Goal: Find specific page/section: Find specific page/section

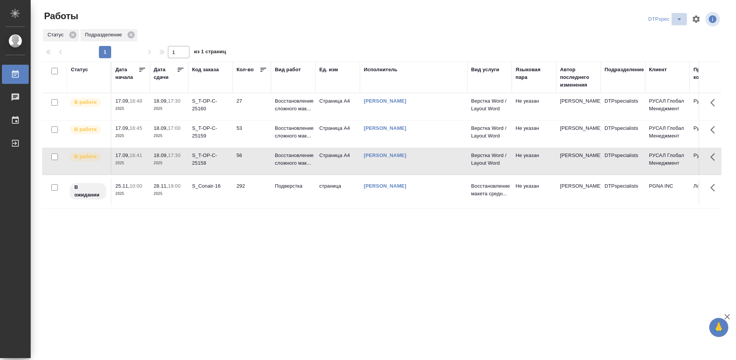
click at [680, 18] on icon "split button" at bounding box center [679, 19] width 4 height 2
click at [661, 47] on li "Верстка_Дизайн" at bounding box center [667, 47] width 54 height 12
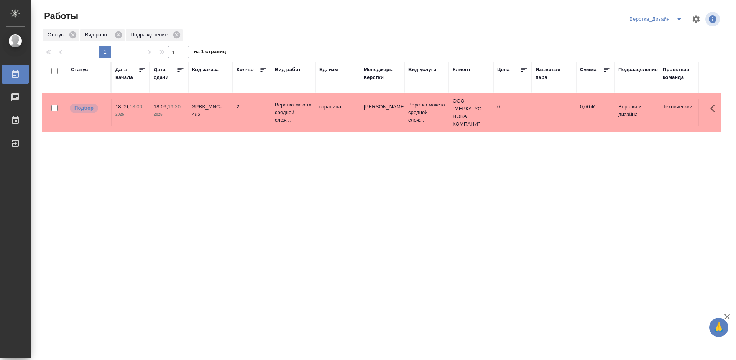
click at [677, 16] on icon "split button" at bounding box center [678, 19] width 9 height 9
click at [649, 31] on li "DTP_Light" at bounding box center [656, 34] width 59 height 12
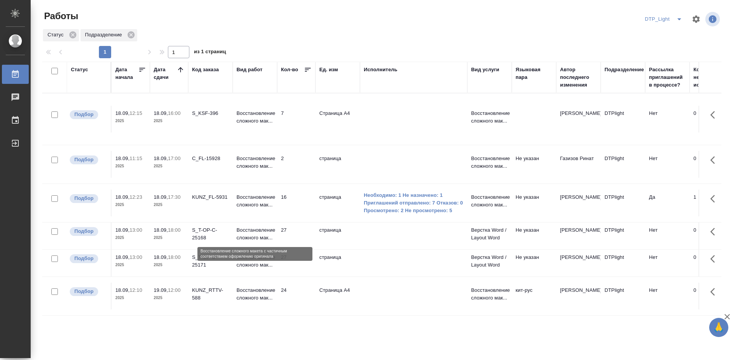
click at [253, 235] on p "Восстановление сложного мак..." at bounding box center [254, 233] width 37 height 15
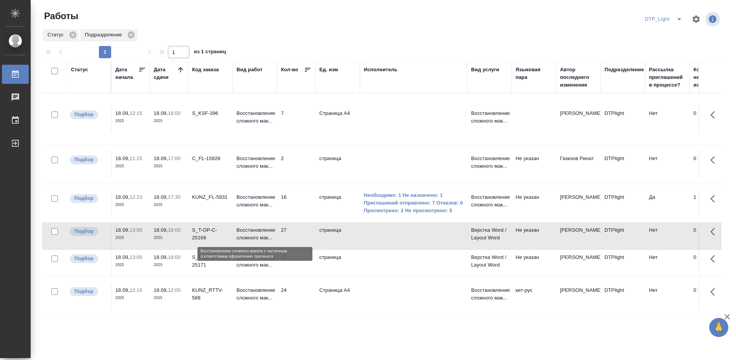
click at [254, 234] on p "Восстановление сложного мак..." at bounding box center [254, 233] width 37 height 15
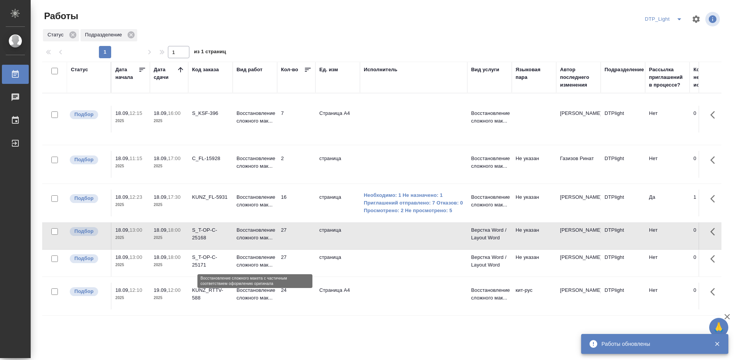
click at [254, 263] on p "Восстановление сложного мак..." at bounding box center [254, 261] width 37 height 15
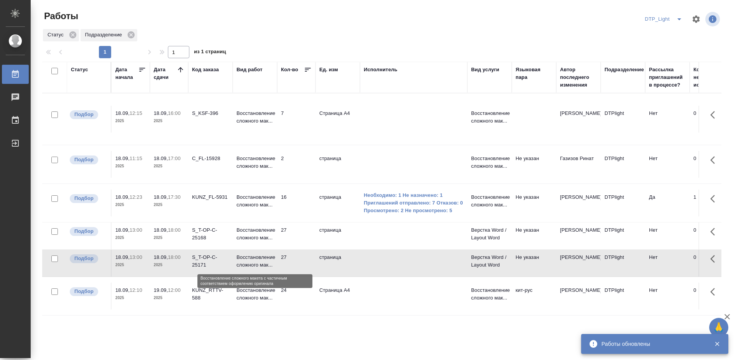
click at [254, 263] on p "Восстановление сложного мак..." at bounding box center [254, 261] width 37 height 15
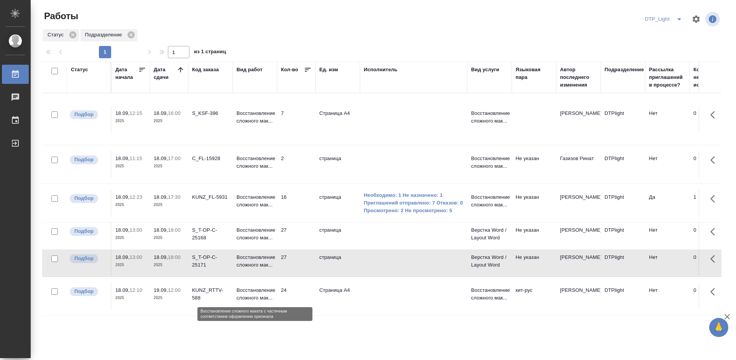
click at [256, 292] on p "Восстановление сложного мак..." at bounding box center [254, 294] width 37 height 15
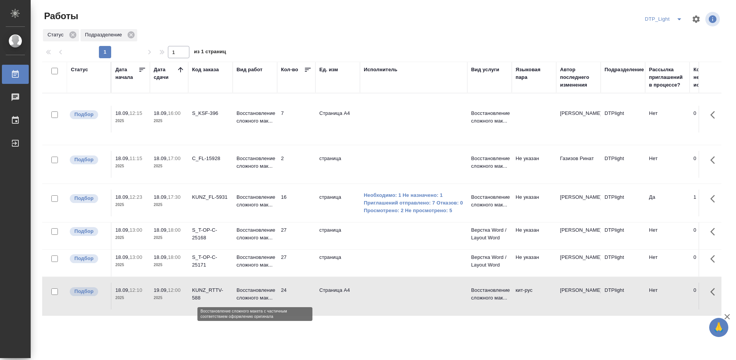
click at [256, 292] on p "Восстановление сложного мак..." at bounding box center [254, 294] width 37 height 15
click at [676, 20] on icon "split button" at bounding box center [678, 19] width 9 height 9
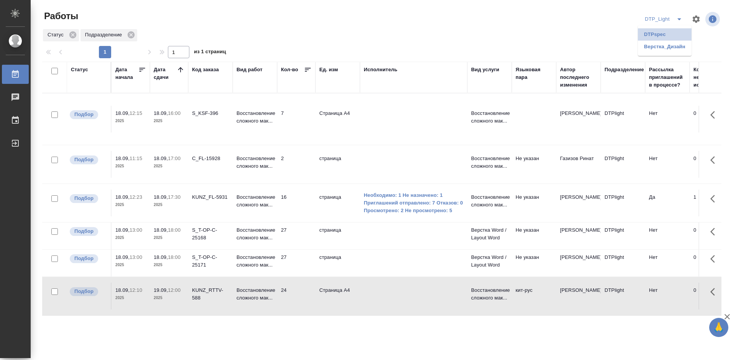
click at [667, 36] on li "DTPspec" at bounding box center [665, 34] width 54 height 12
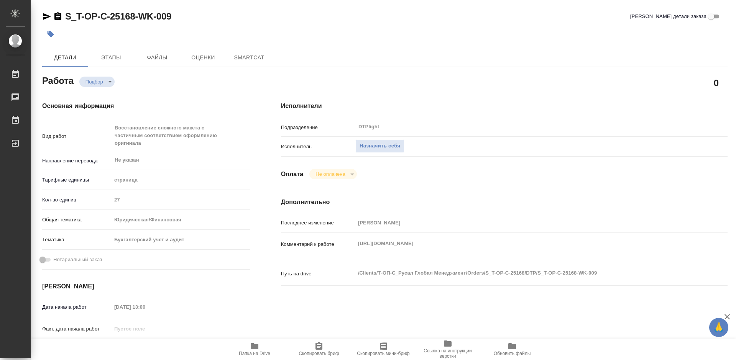
type textarea "x"
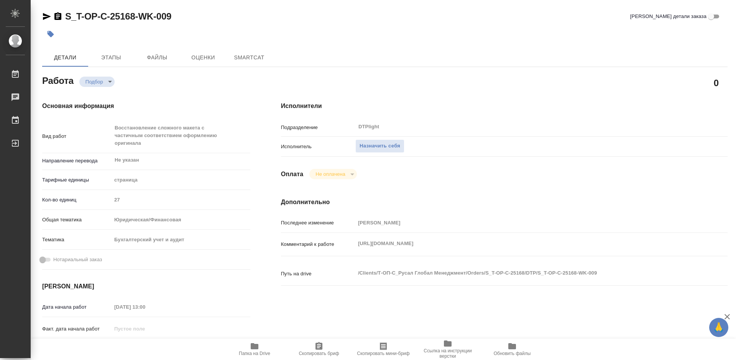
type textarea "x"
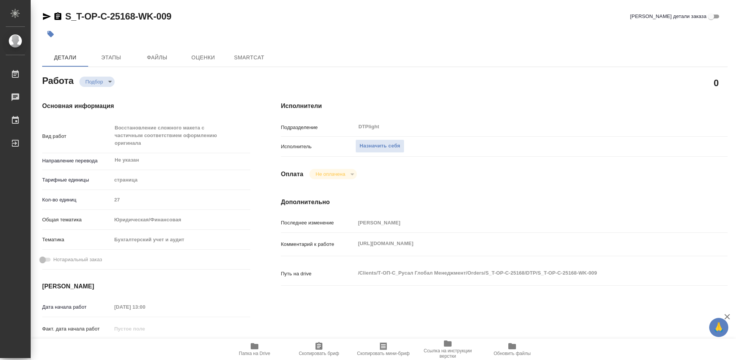
type textarea "x"
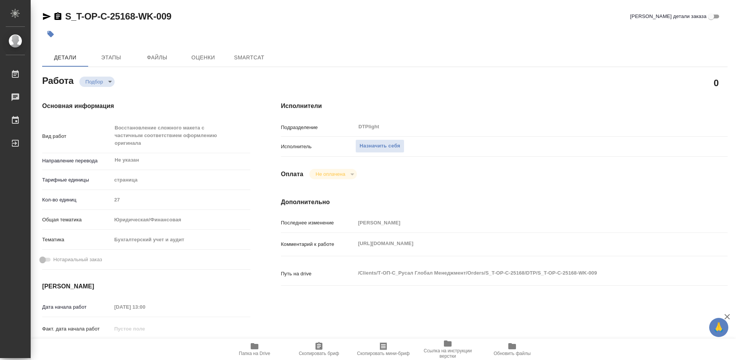
type textarea "x"
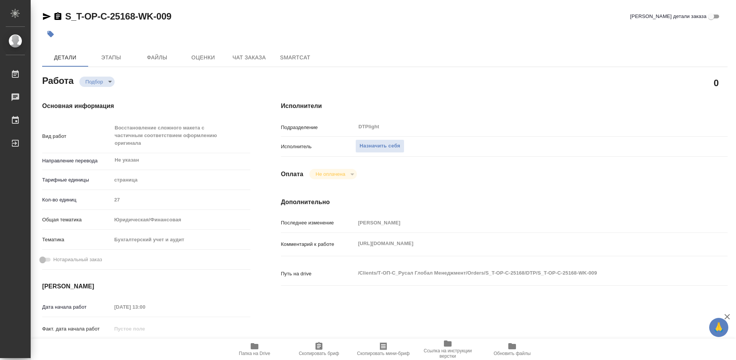
type textarea "x"
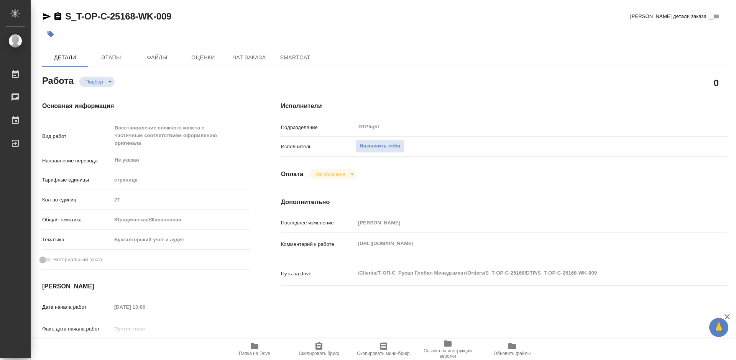
type textarea "x"
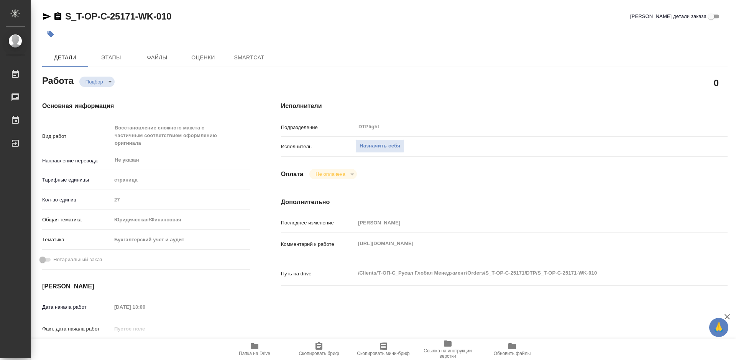
type textarea "x"
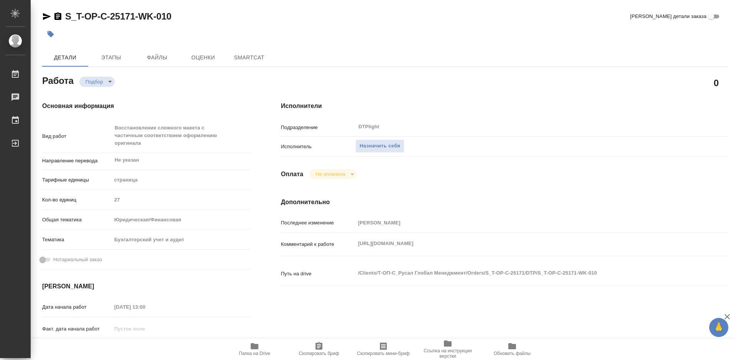
type textarea "x"
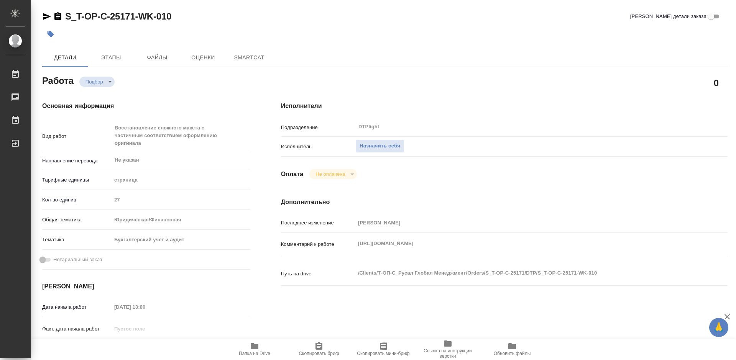
type textarea "x"
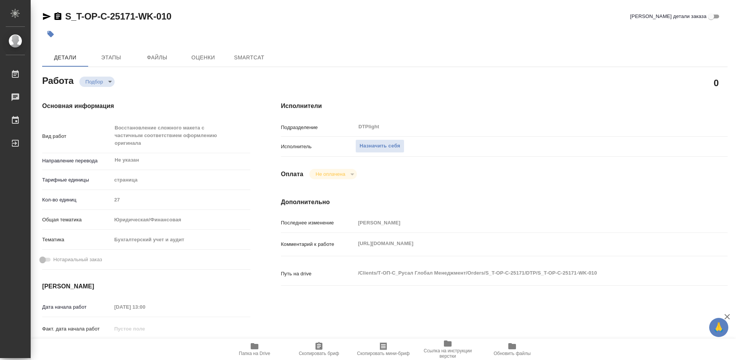
type textarea "x"
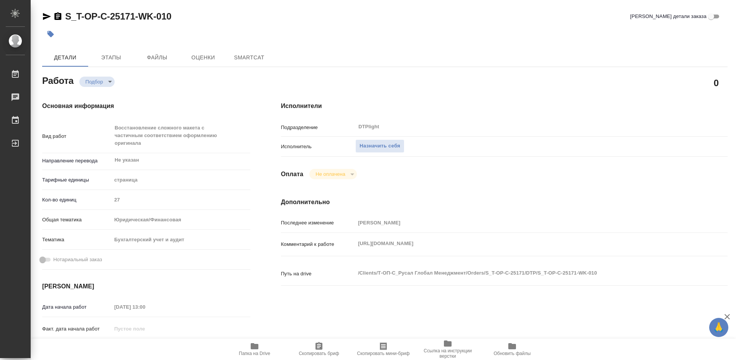
type textarea "x"
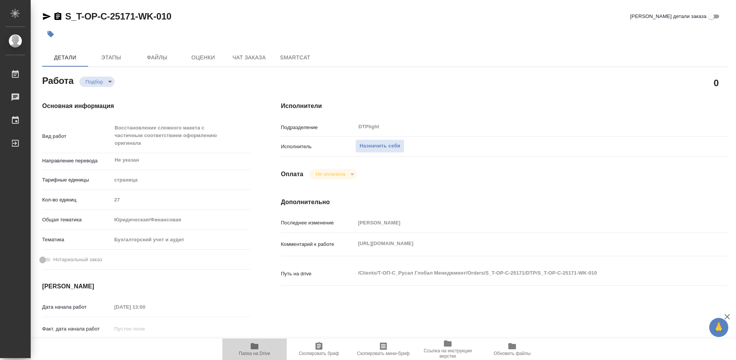
click at [262, 351] on span "Папка на Drive" at bounding box center [254, 353] width 31 height 5
type textarea "x"
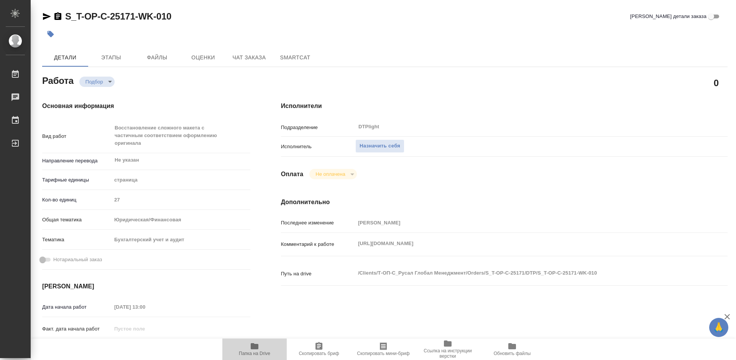
type textarea "x"
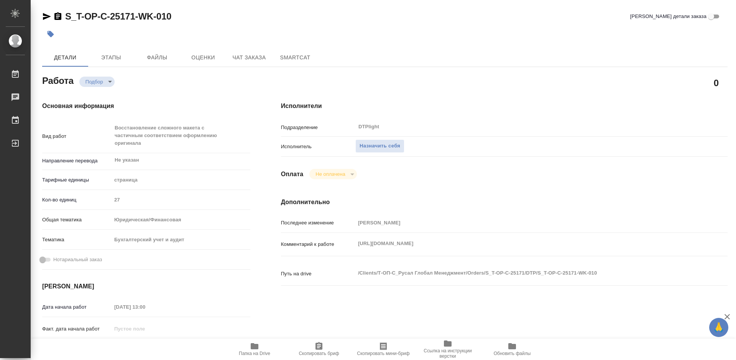
type textarea "x"
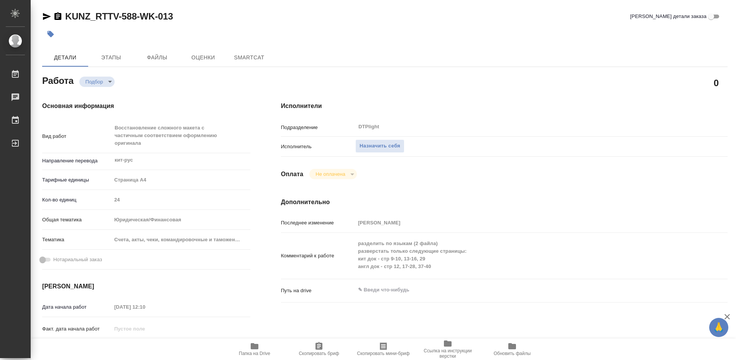
type textarea "x"
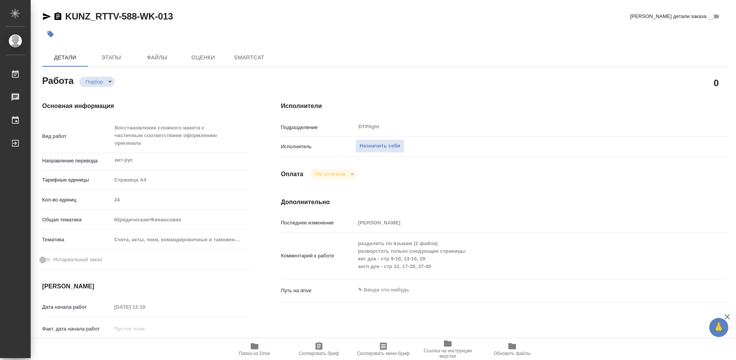
type textarea "x"
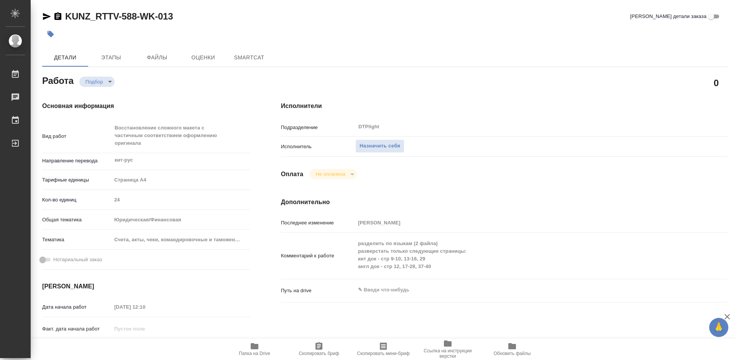
type textarea "x"
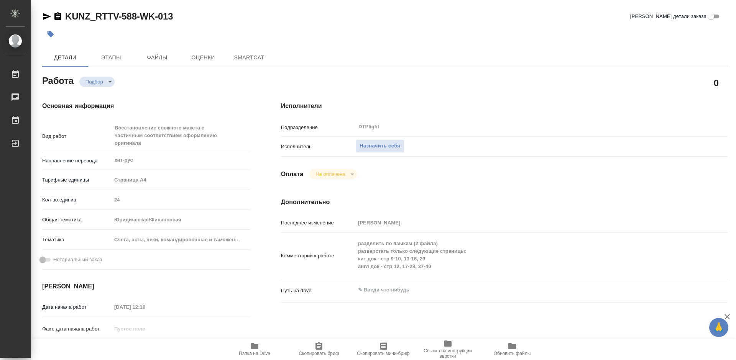
type textarea "x"
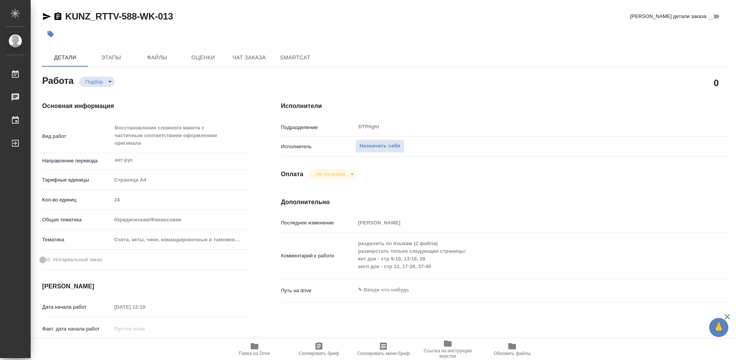
type textarea "x"
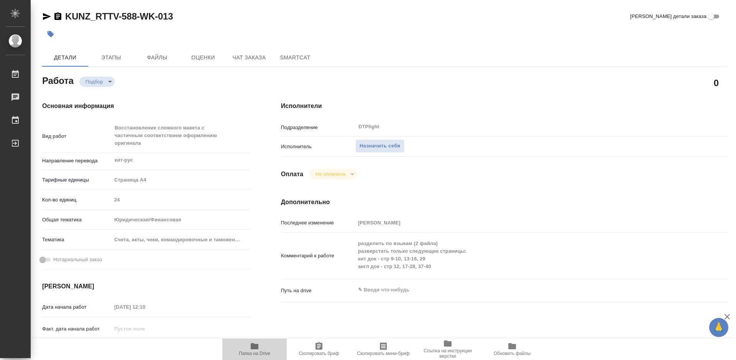
type textarea "x"
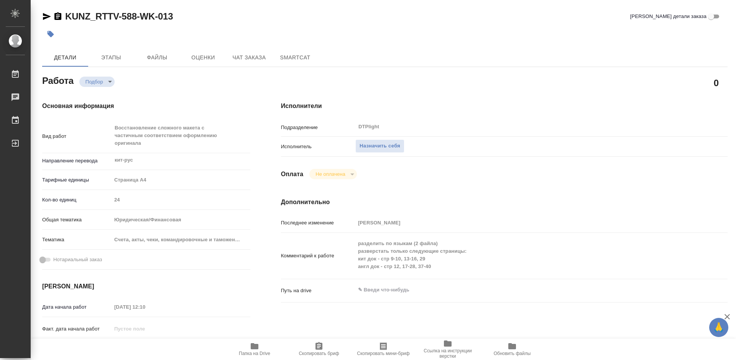
drag, startPoint x: 249, startPoint y: 348, endPoint x: 169, endPoint y: 248, distance: 128.1
click at [170, 251] on div "Работа Подбор recruiting 0 Основная информация Вид работ Восстановление сложног…" at bounding box center [384, 356] width 685 height 566
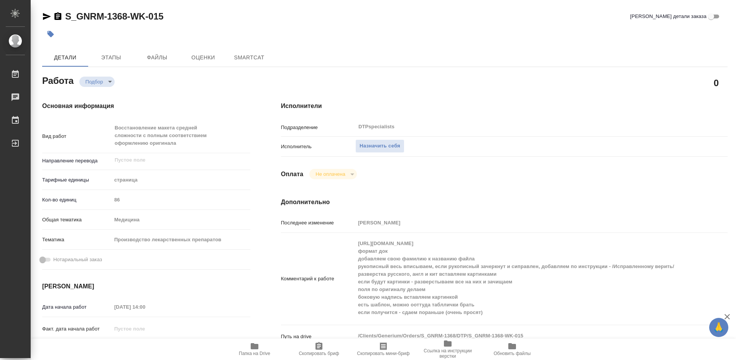
type textarea "x"
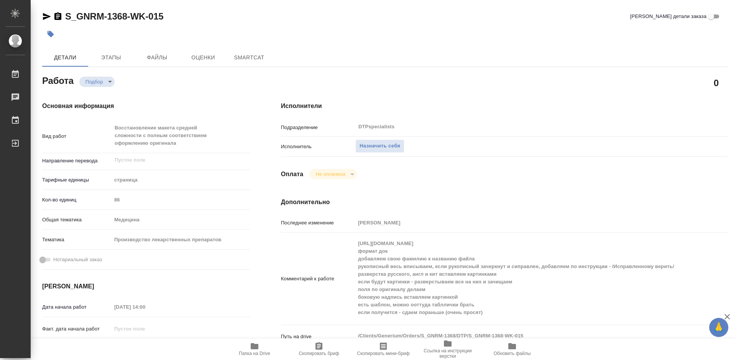
type textarea "x"
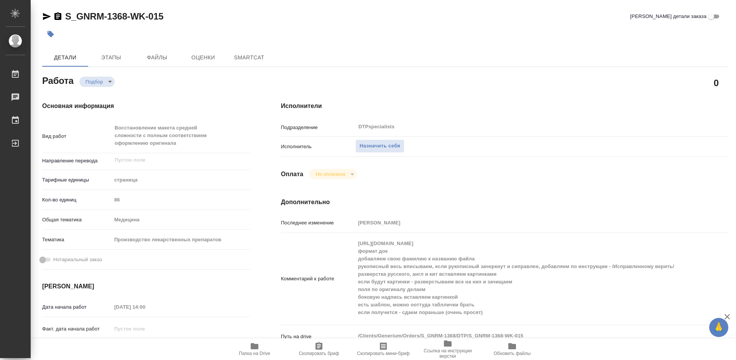
type textarea "x"
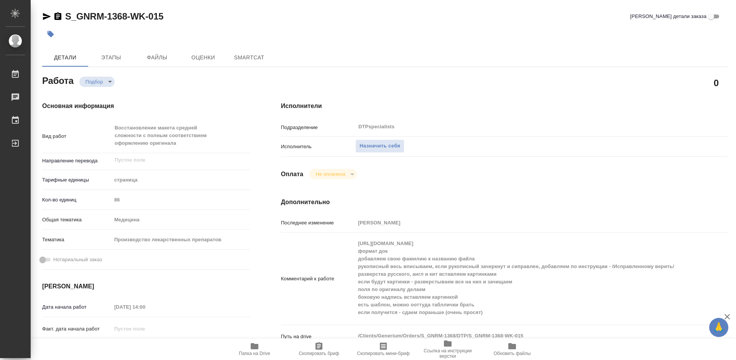
type textarea "x"
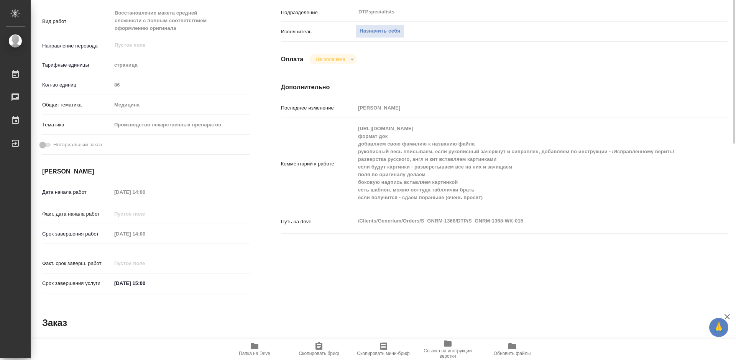
scroll to position [153, 0]
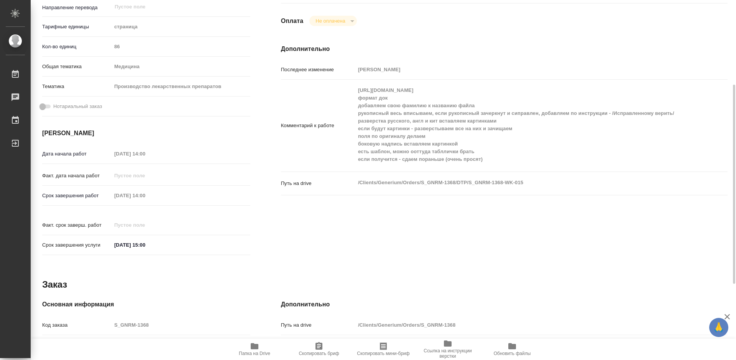
type textarea "x"
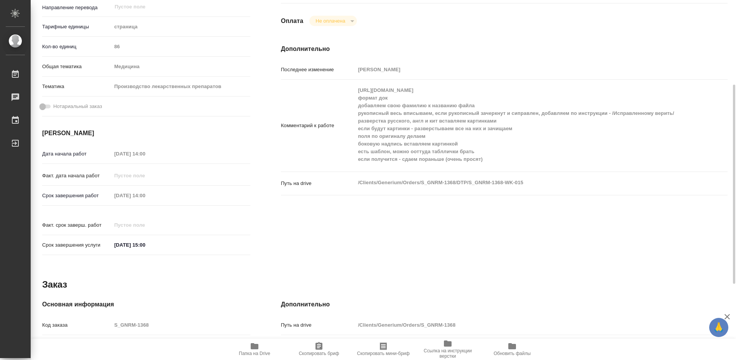
type textarea "x"
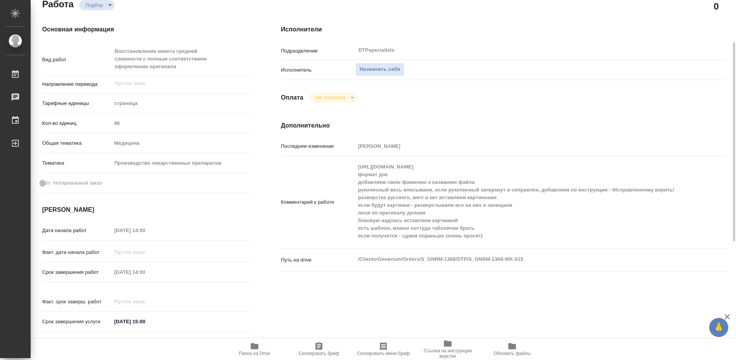
scroll to position [0, 0]
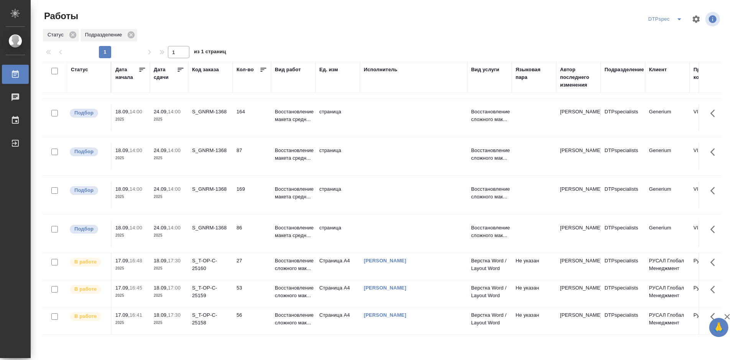
scroll to position [114, 0]
